Goal: Task Accomplishment & Management: Manage account settings

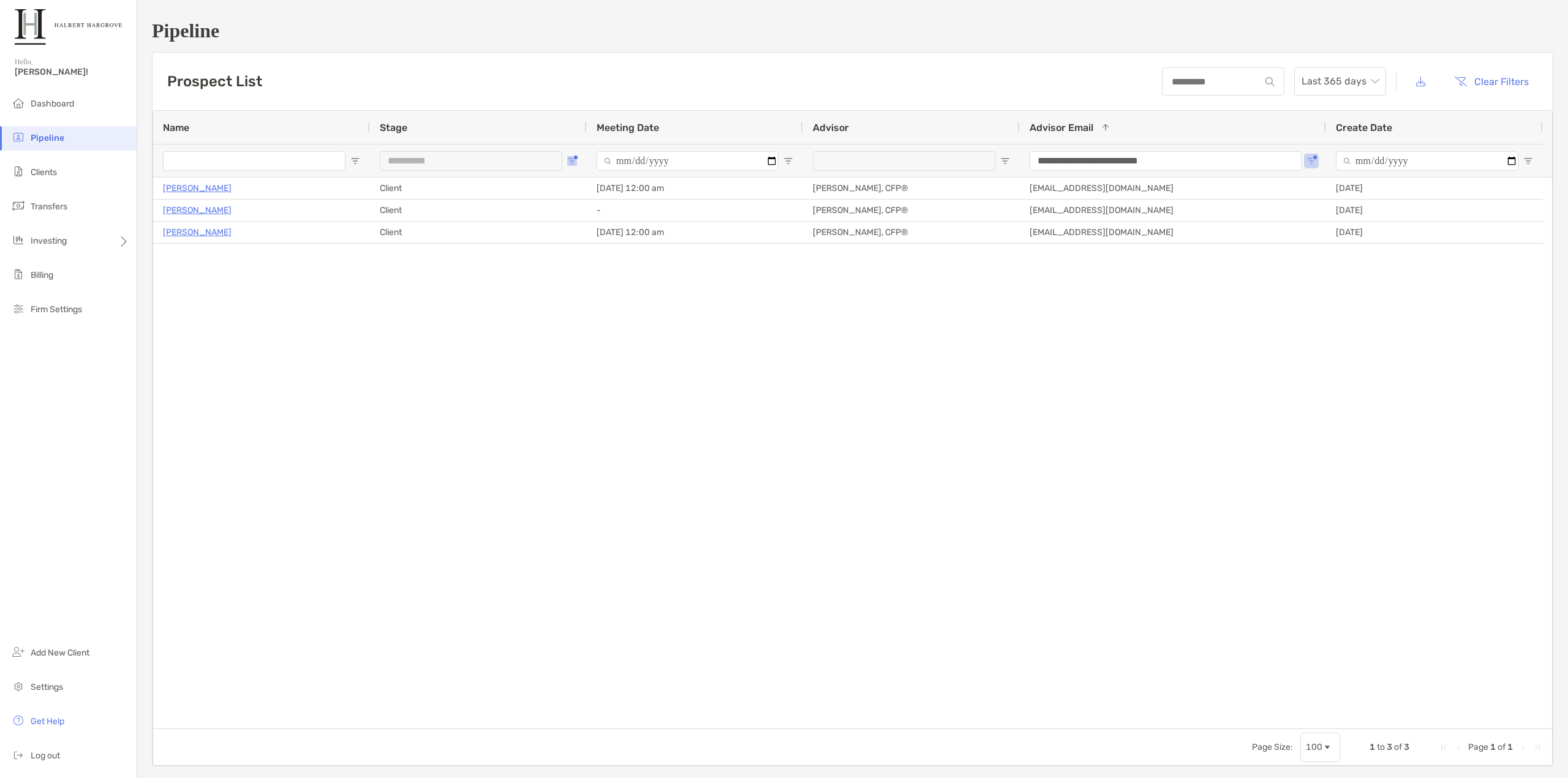
click at [574, 160] on span "Open Filter Menu" at bounding box center [572, 161] width 10 height 10
click at [1335, 76] on span "Last 365 days" at bounding box center [1340, 81] width 77 height 27
click at [706, 44] on div "**********" at bounding box center [853, 393] width 1431 height 787
click at [561, 160] on div "**********" at bounding box center [471, 161] width 183 height 20
click at [576, 160] on button "Open Filter Menu" at bounding box center [572, 161] width 10 height 10
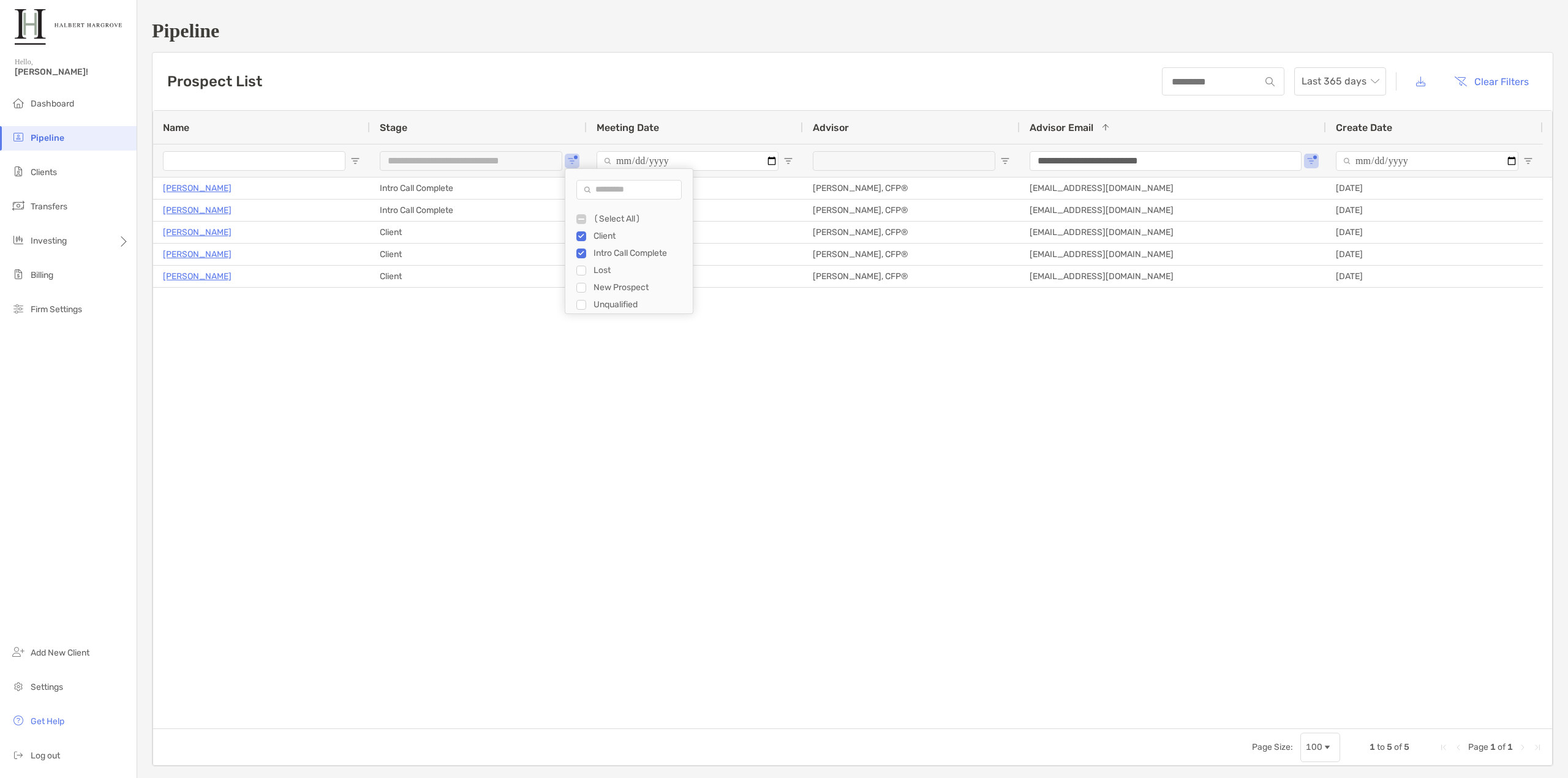
type input "**********"
click at [508, 347] on div "Connie Hansen Client 05/28/2025 - 12:00 am Tony Delane, CFP® tdelane@halberthar…" at bounding box center [853, 453] width 1399 height 551
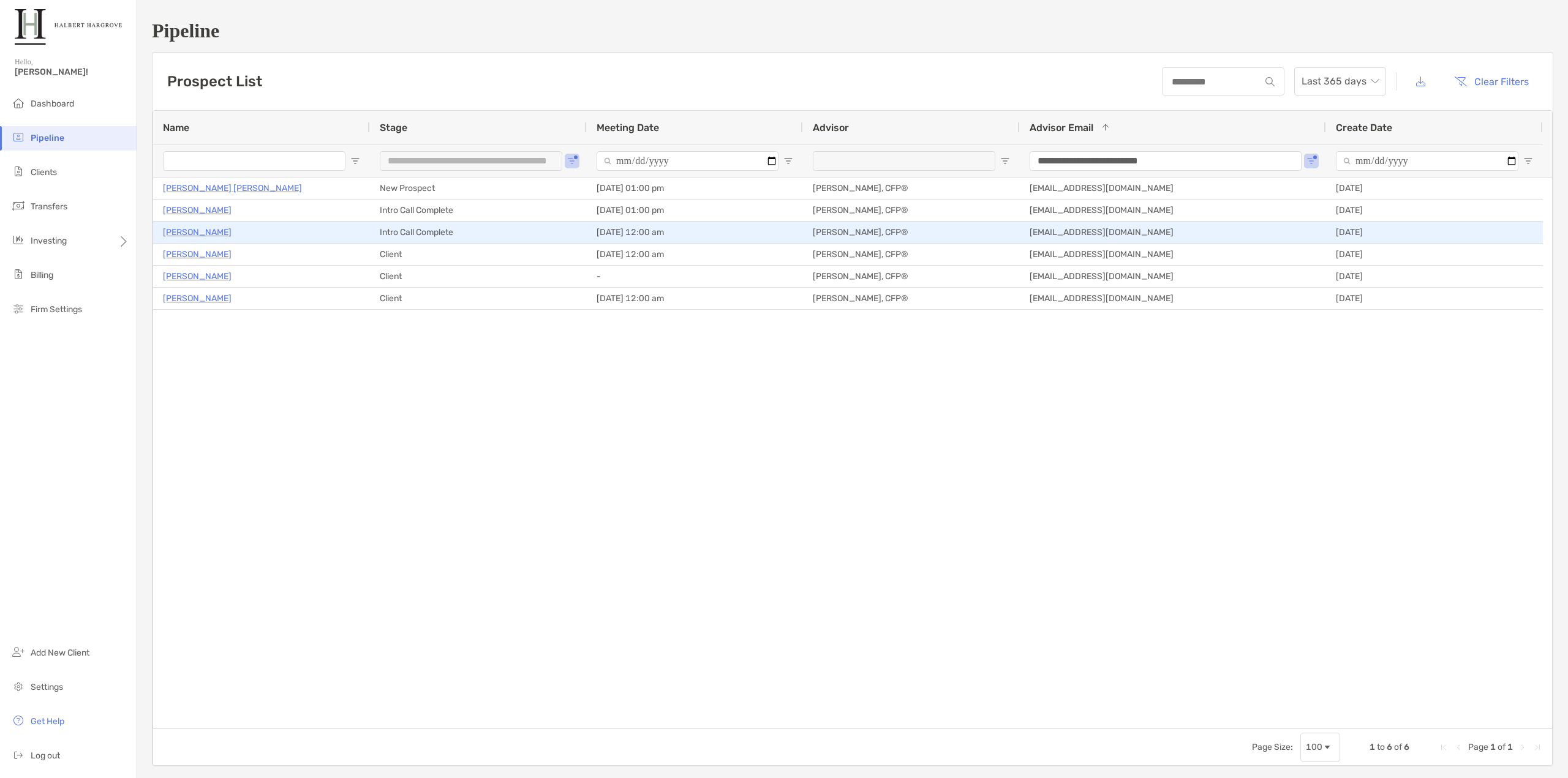
click at [202, 232] on p "[PERSON_NAME]" at bounding box center [197, 232] width 69 height 16
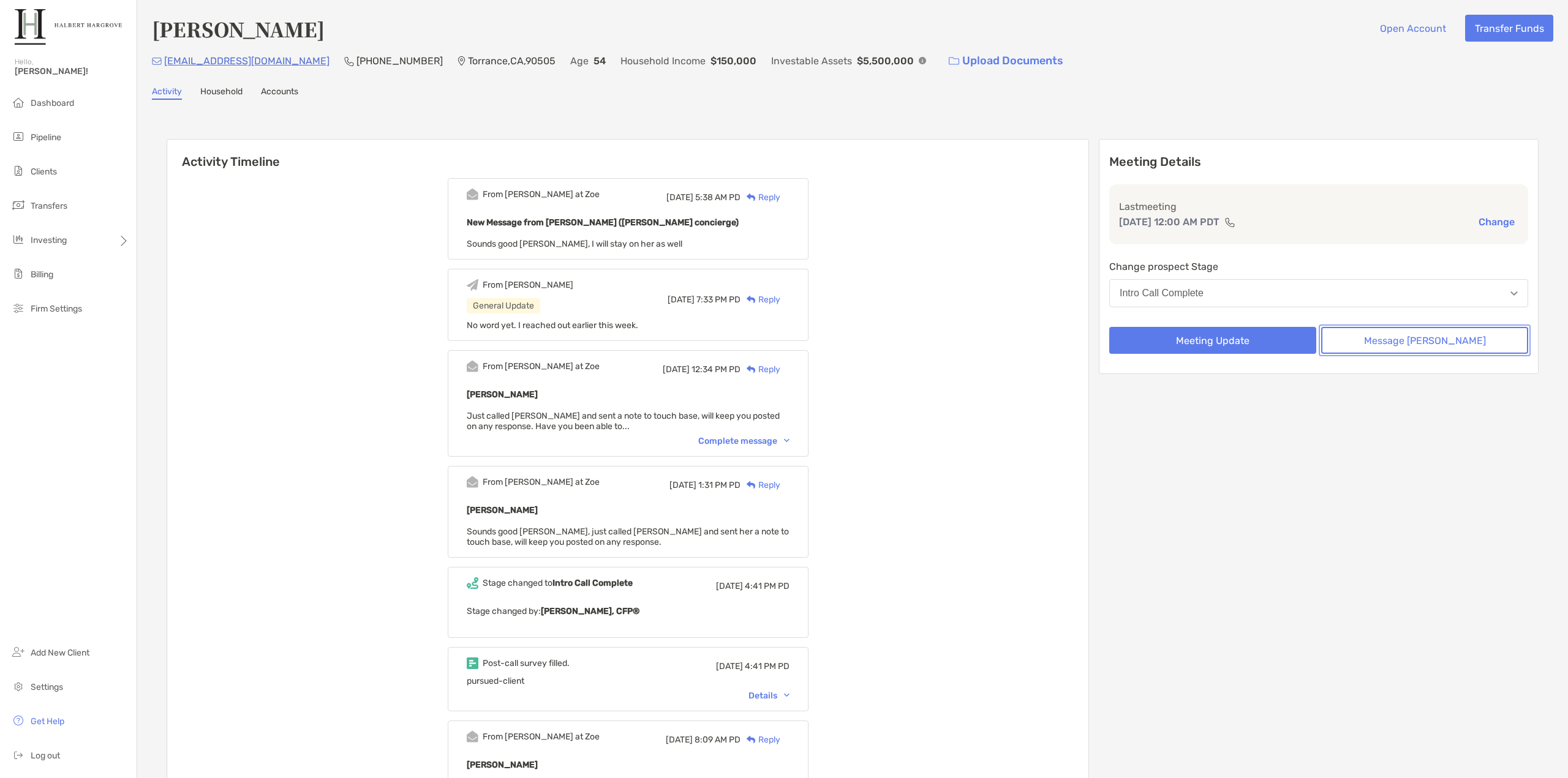
click at [1379, 344] on button "Message [PERSON_NAME]" at bounding box center [1425, 340] width 207 height 27
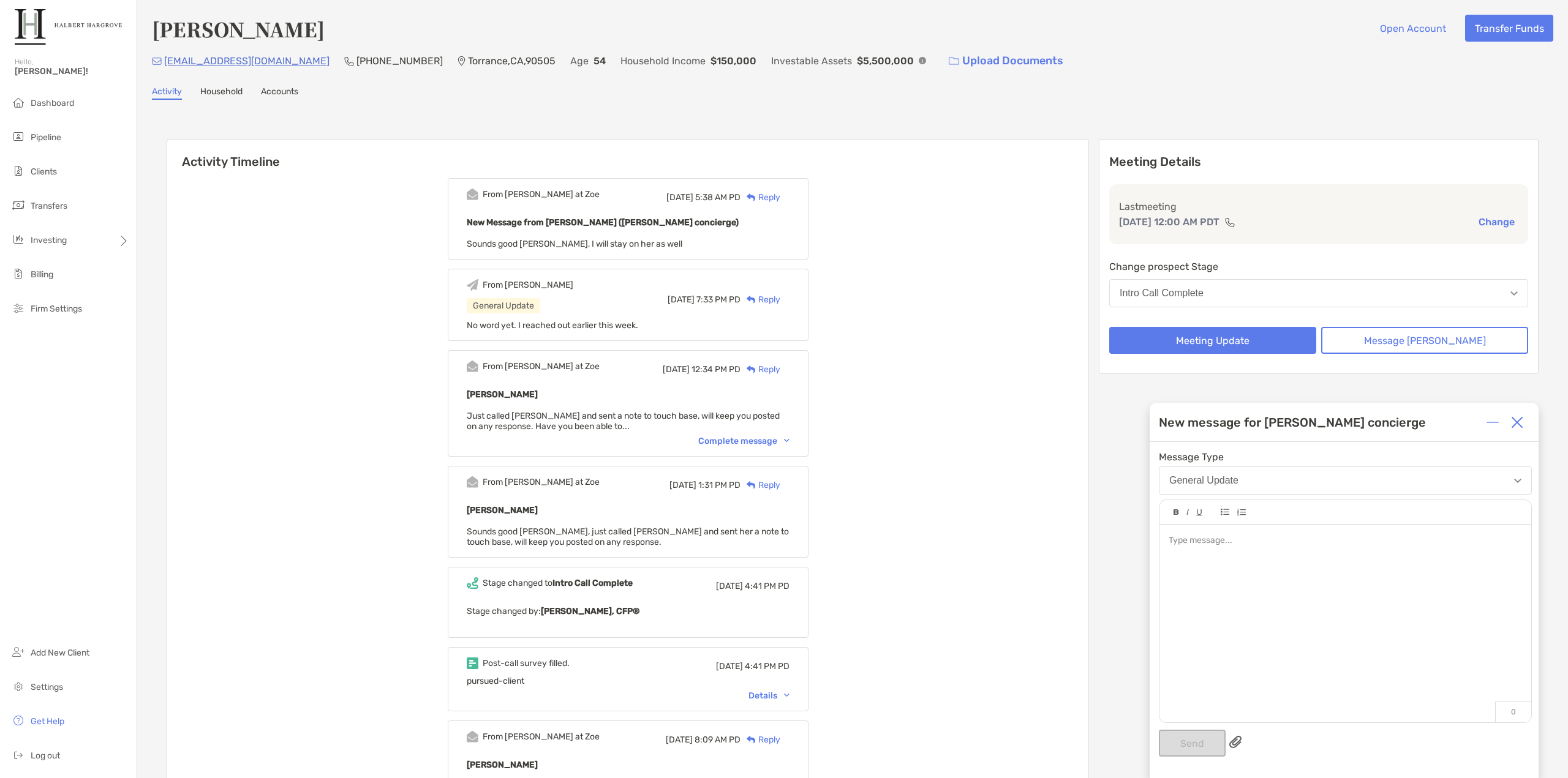
drag, startPoint x: 1297, startPoint y: 549, endPoint x: 1306, endPoint y: 552, distance: 9.5
click at [1301, 552] on div at bounding box center [1345, 618] width 372 height 186
click at [1206, 738] on button "Send" at bounding box center [1192, 743] width 67 height 27
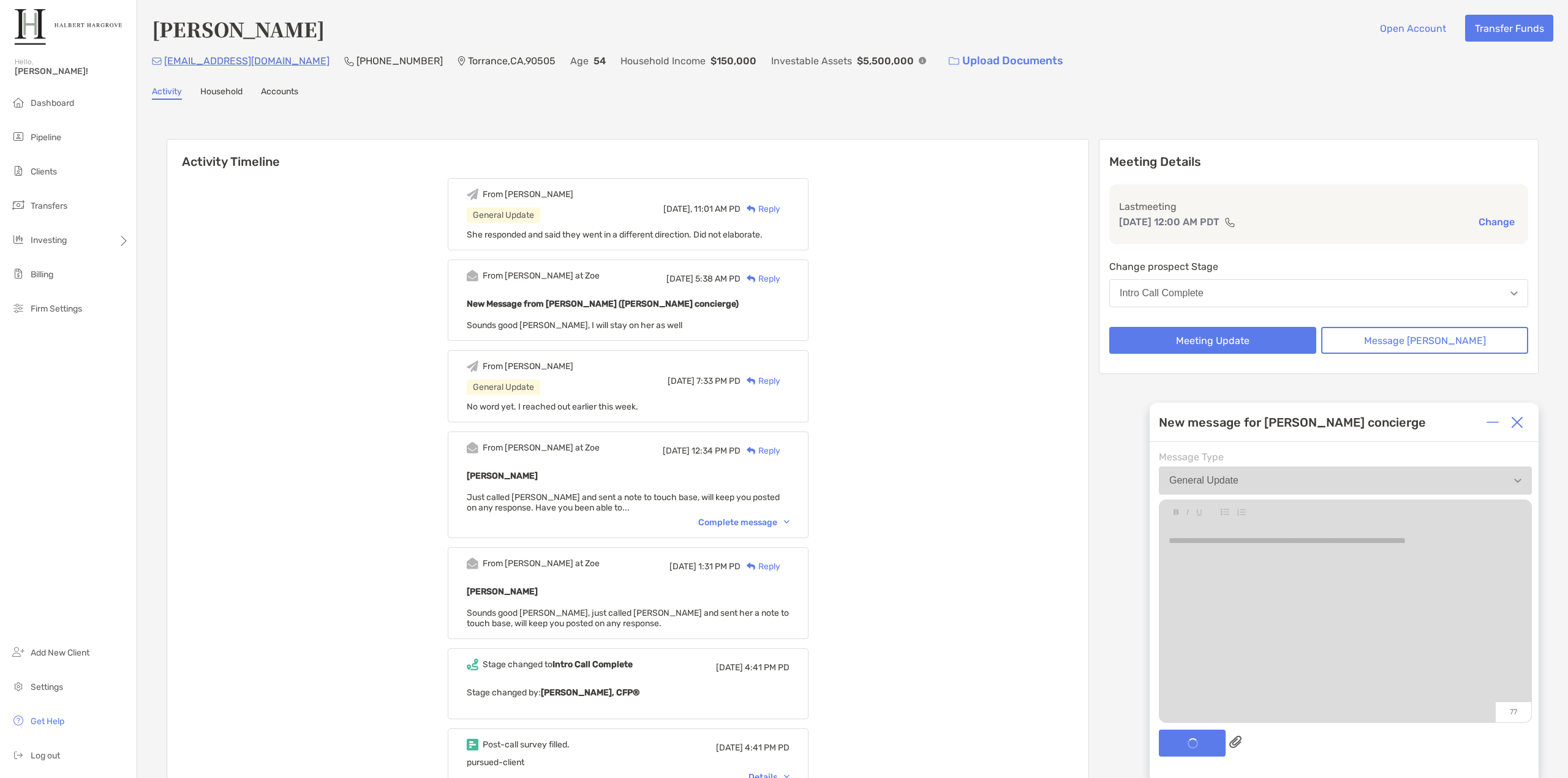
click at [1266, 290] on button "Intro Call Complete" at bounding box center [1318, 293] width 419 height 28
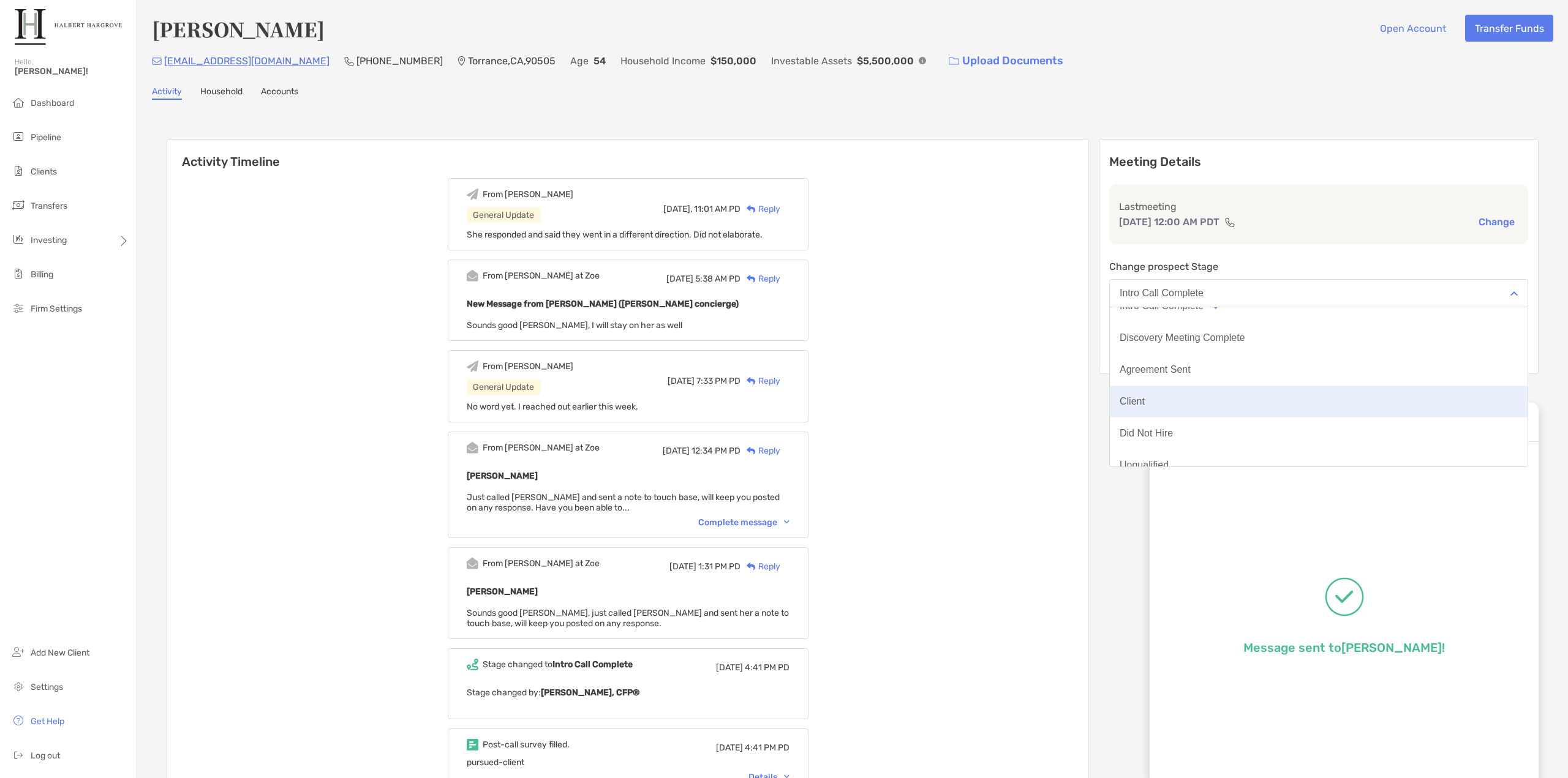
scroll to position [96, 0]
click at [1173, 390] on div "Did Not Hire" at bounding box center [1146, 387] width 53 height 11
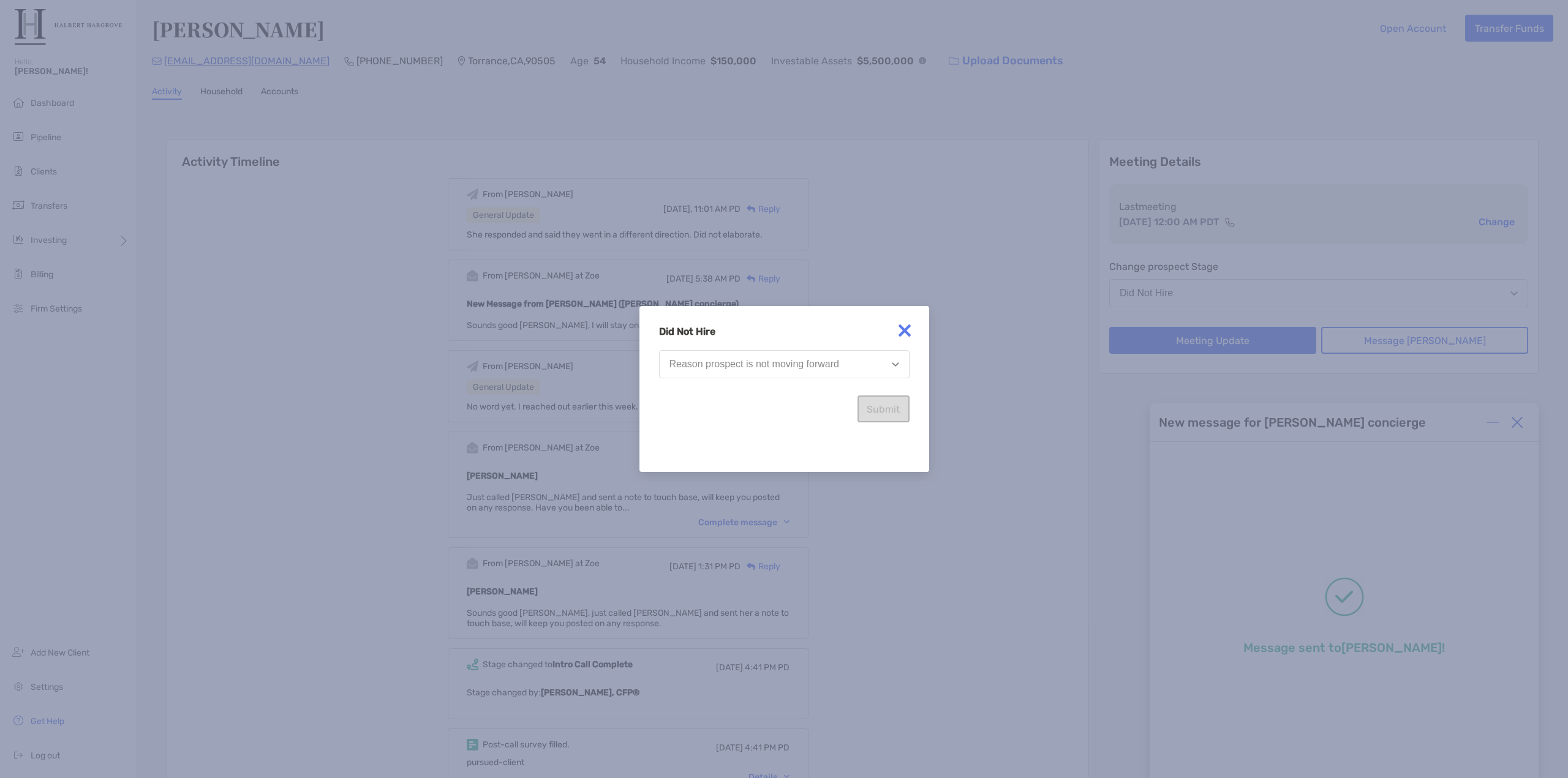
click at [838, 376] on button "Reason prospect is not moving forward" at bounding box center [784, 364] width 250 height 28
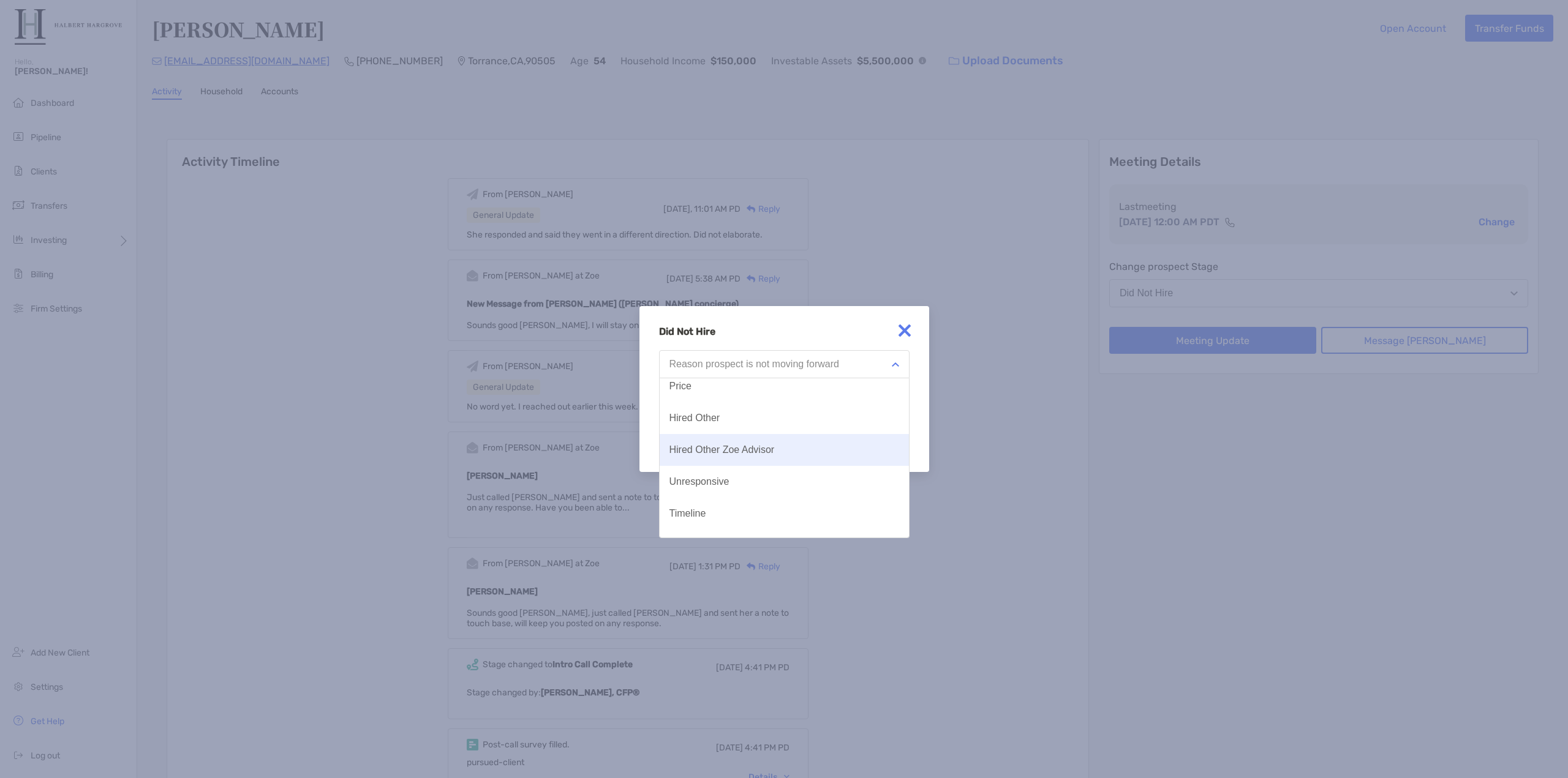
scroll to position [61, 0]
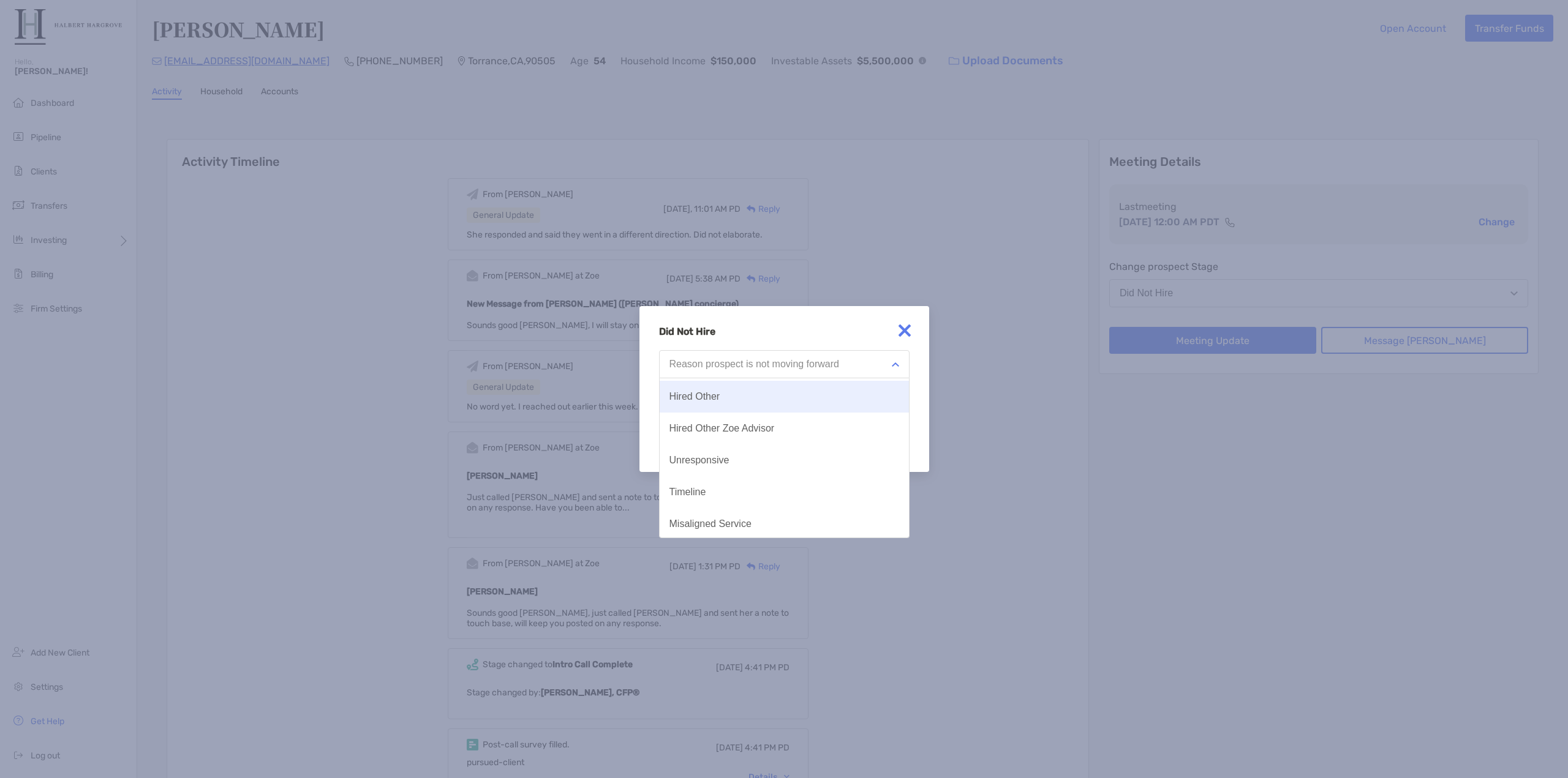
click at [754, 402] on button "Hired Other" at bounding box center [785, 397] width 250 height 32
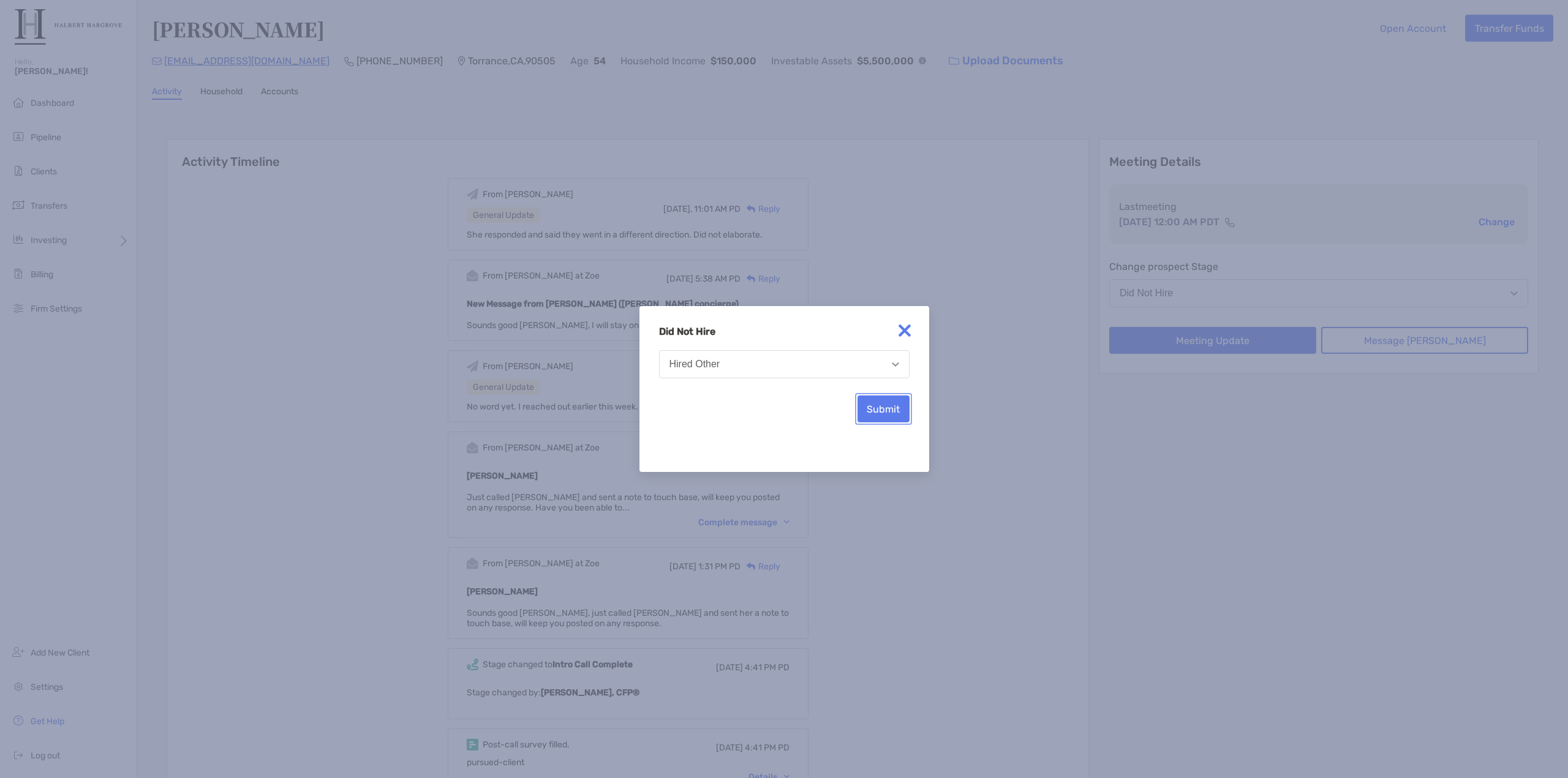
click at [905, 419] on button "Submit" at bounding box center [883, 409] width 52 height 27
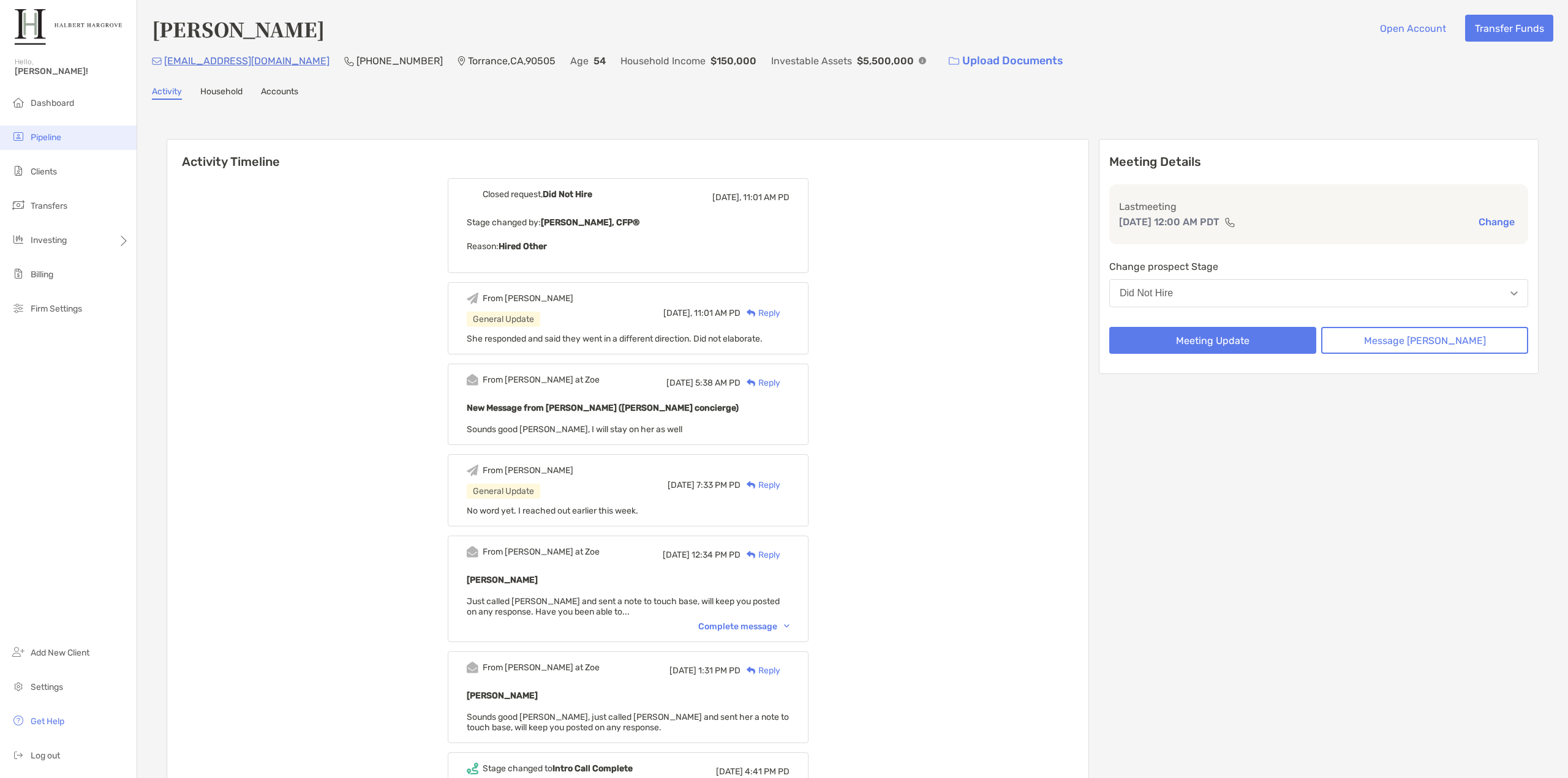
click at [65, 135] on li "Pipeline" at bounding box center [68, 137] width 137 height 25
